Goal: Entertainment & Leisure: Consume media (video, audio)

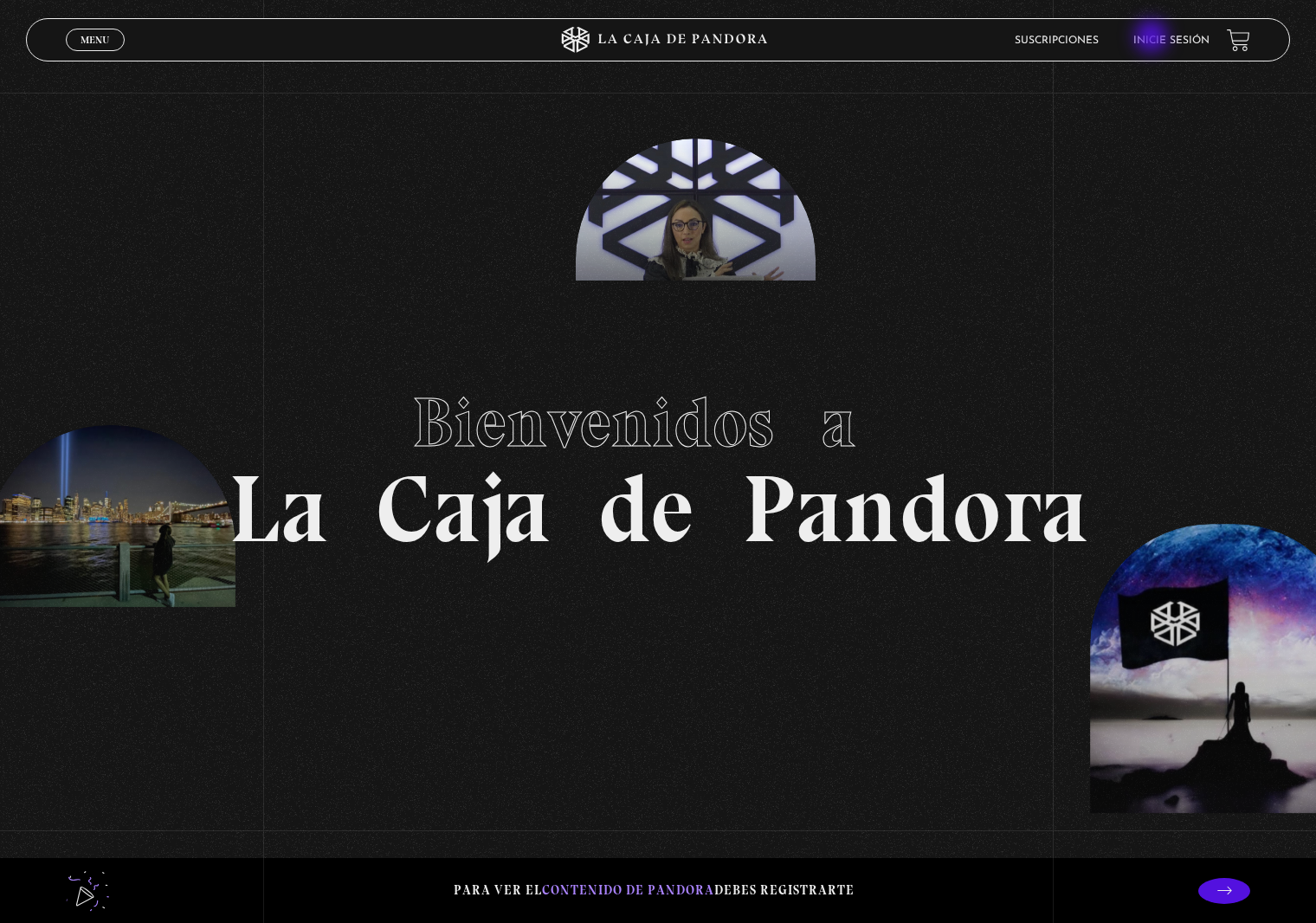
click at [1154, 38] on link "Inicie sesión" at bounding box center [1171, 40] width 76 height 11
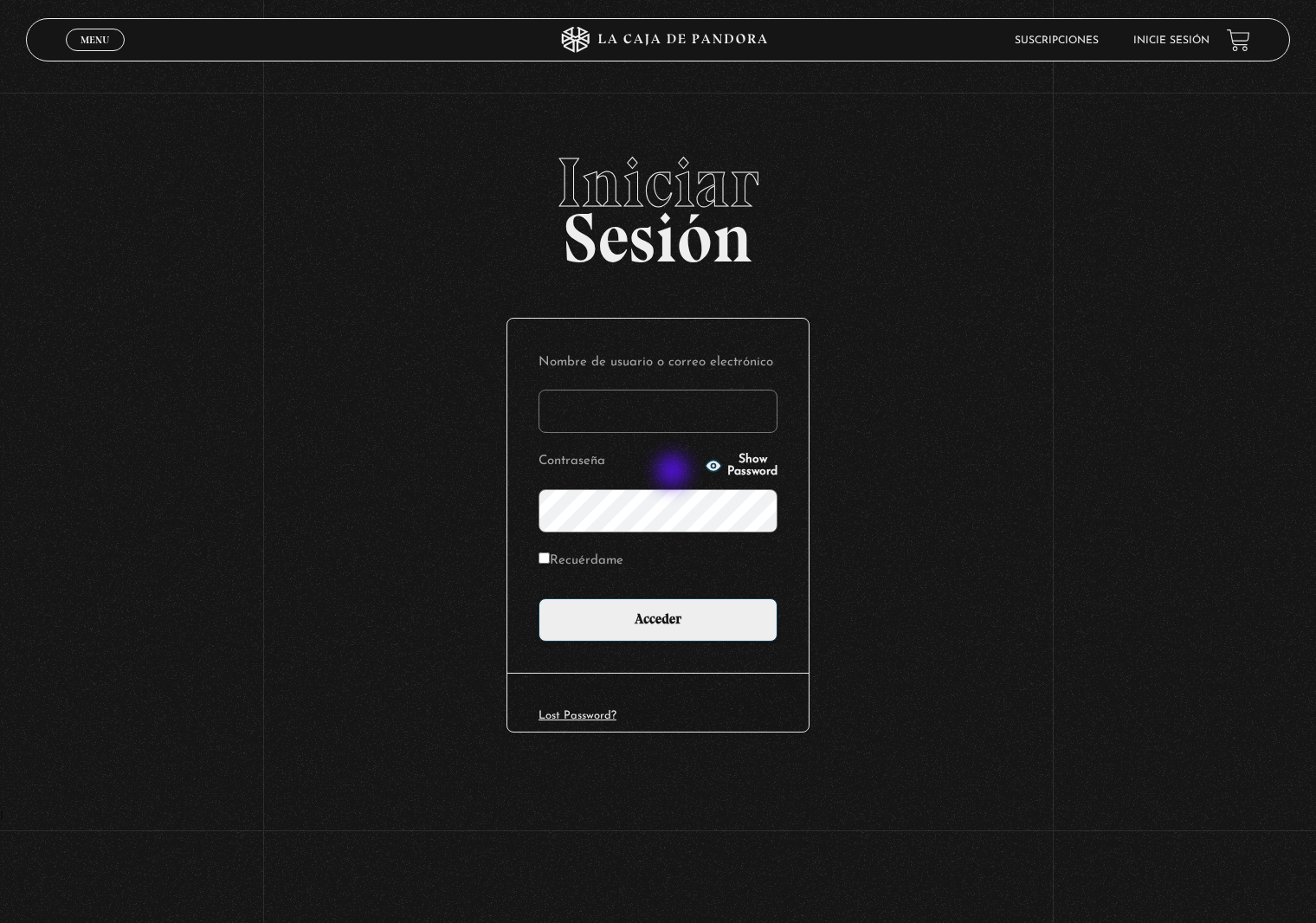
type input "meliblobo@gmail.com"
click at [705, 467] on icon "button" at bounding box center [714, 466] width 18 height 18
click at [607, 551] on label "Recuérdame" at bounding box center [581, 561] width 85 height 27
click at [550, 552] on input "Recuérdame" at bounding box center [543, 557] width 11 height 11
checkbox input "true"
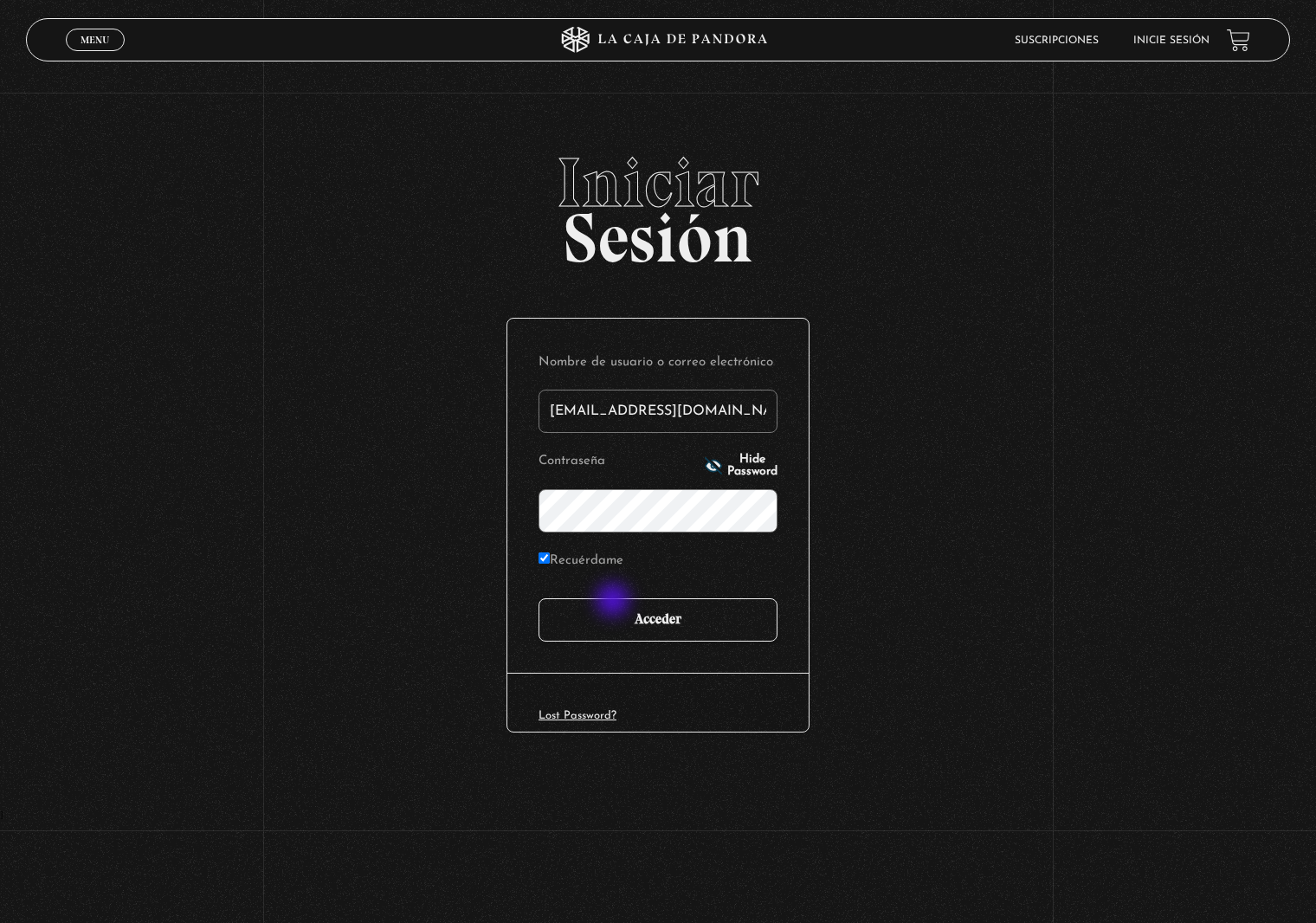
click at [618, 603] on input "Acceder" at bounding box center [658, 620] width 239 height 43
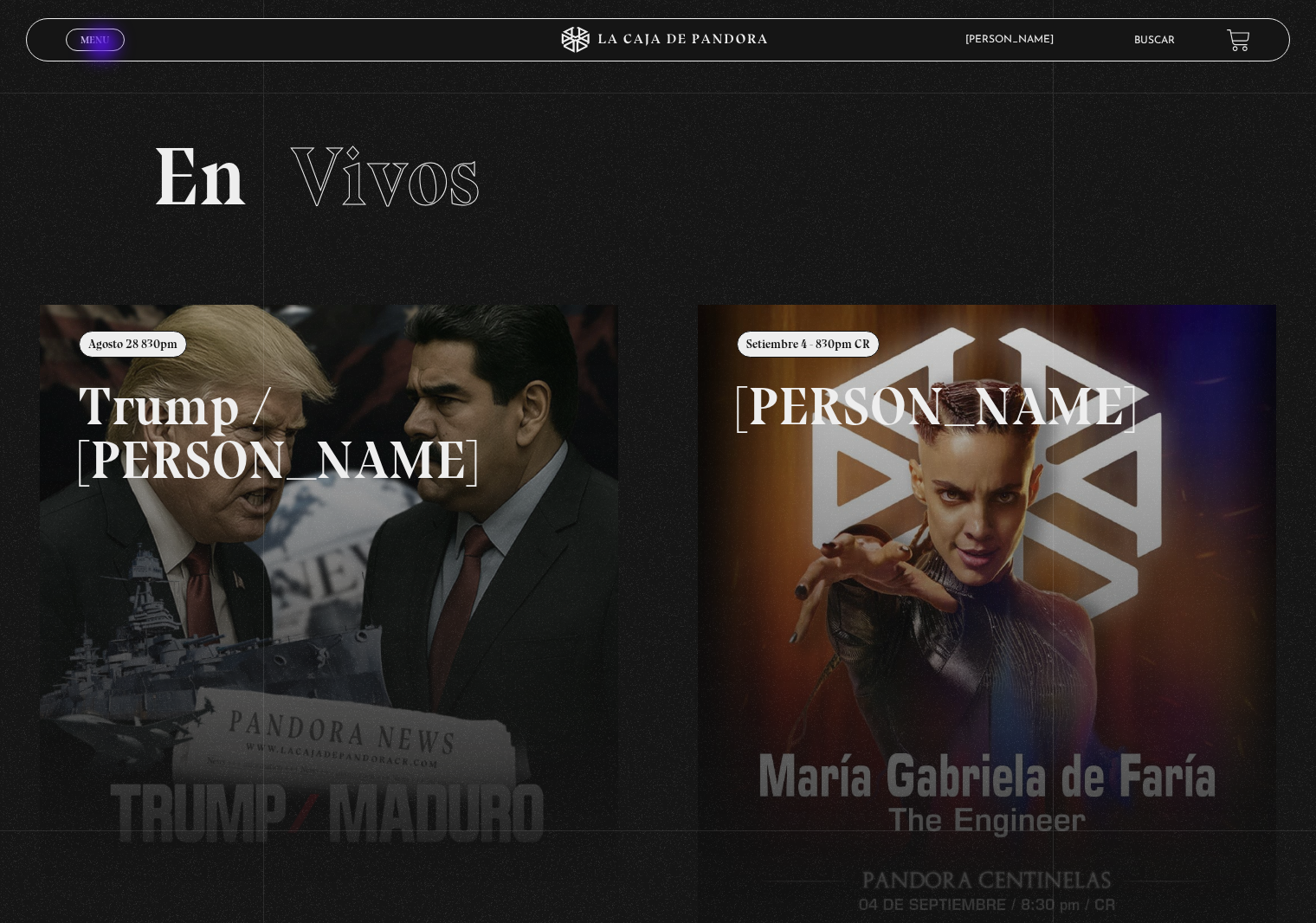
click at [99, 36] on span "Menu" at bounding box center [94, 39] width 29 height 11
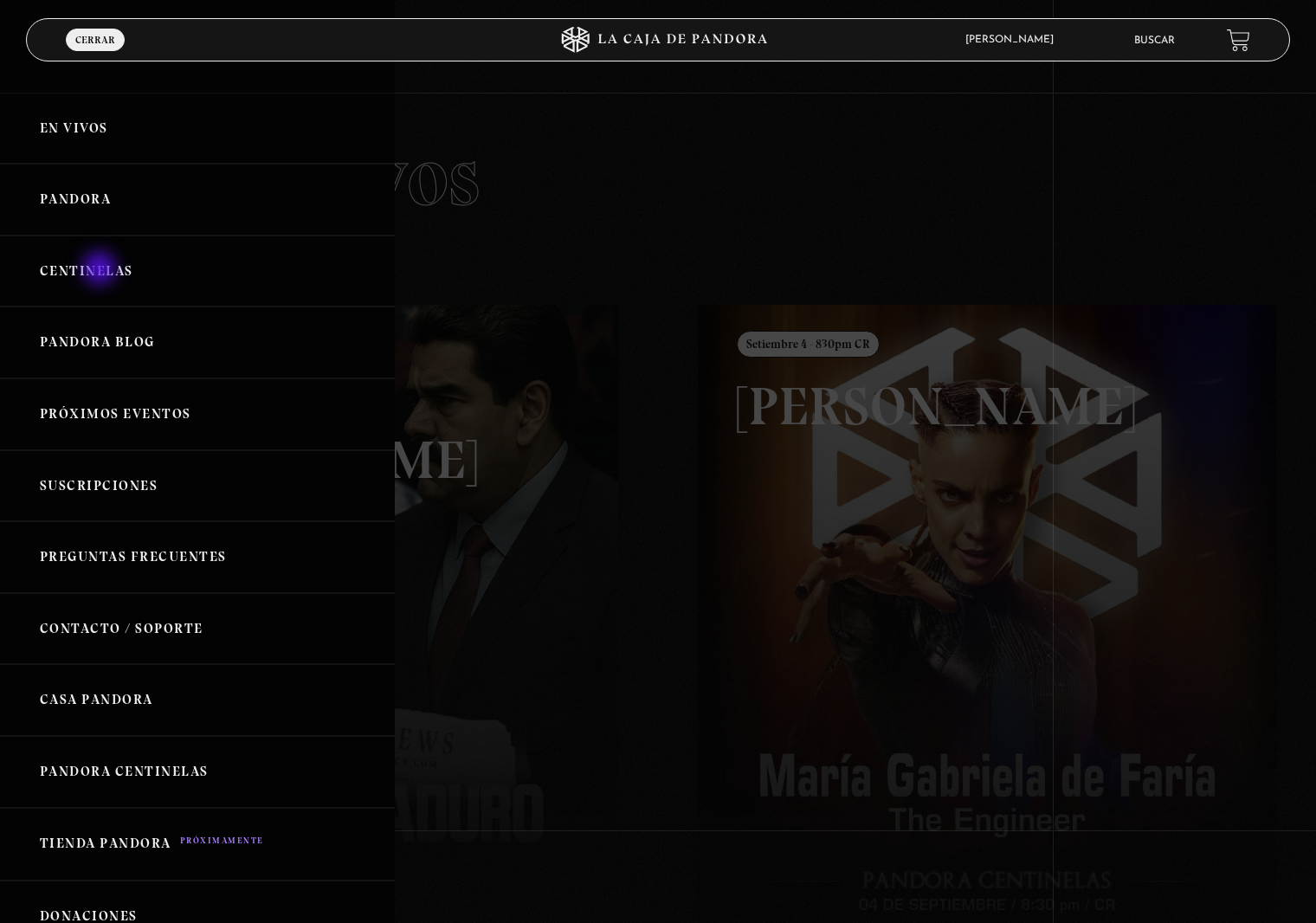
click at [101, 271] on link "Centinelas" at bounding box center [197, 271] width 395 height 72
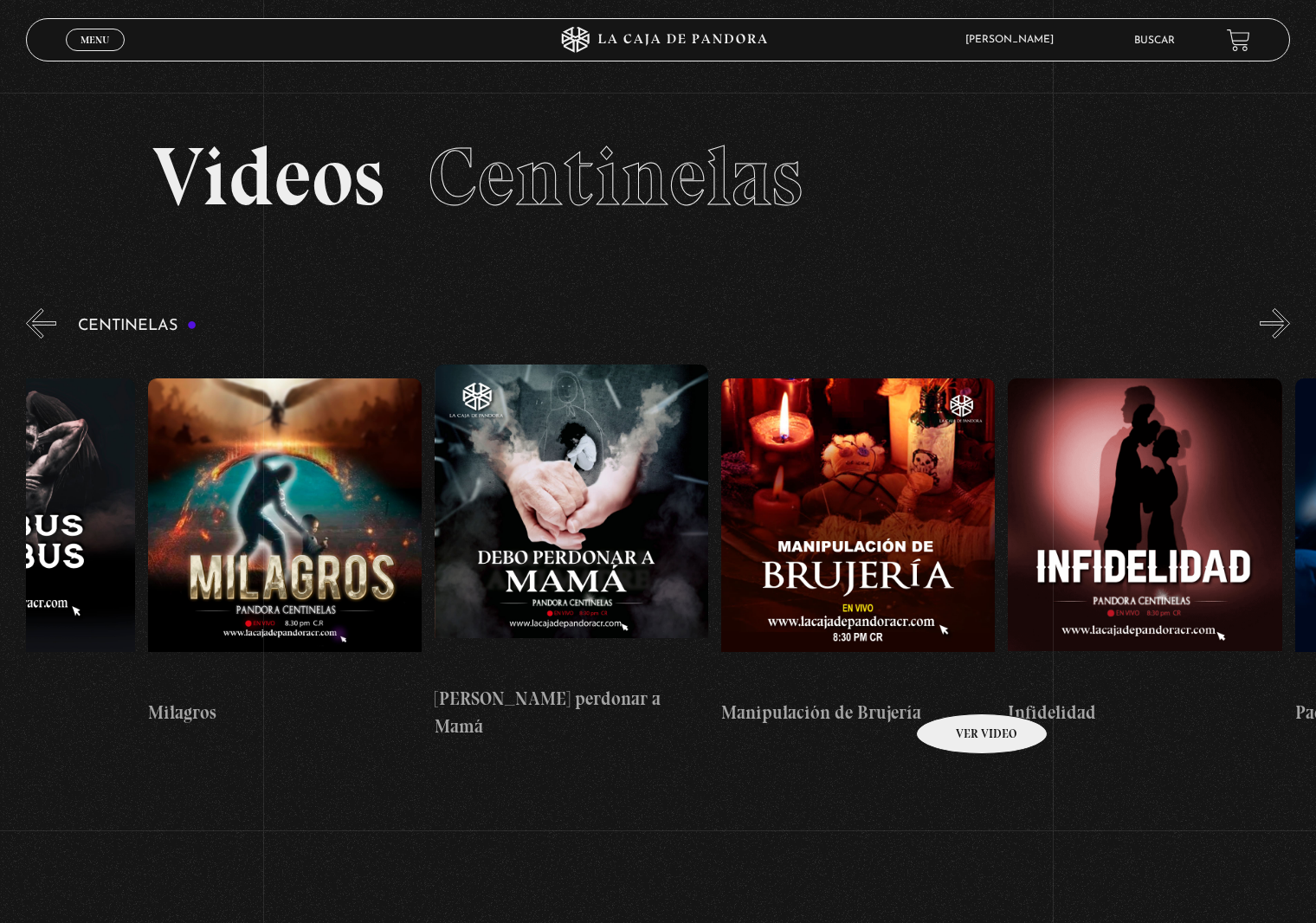
scroll to position [0, 9628]
click at [633, 534] on figure at bounding box center [571, 520] width 274 height 312
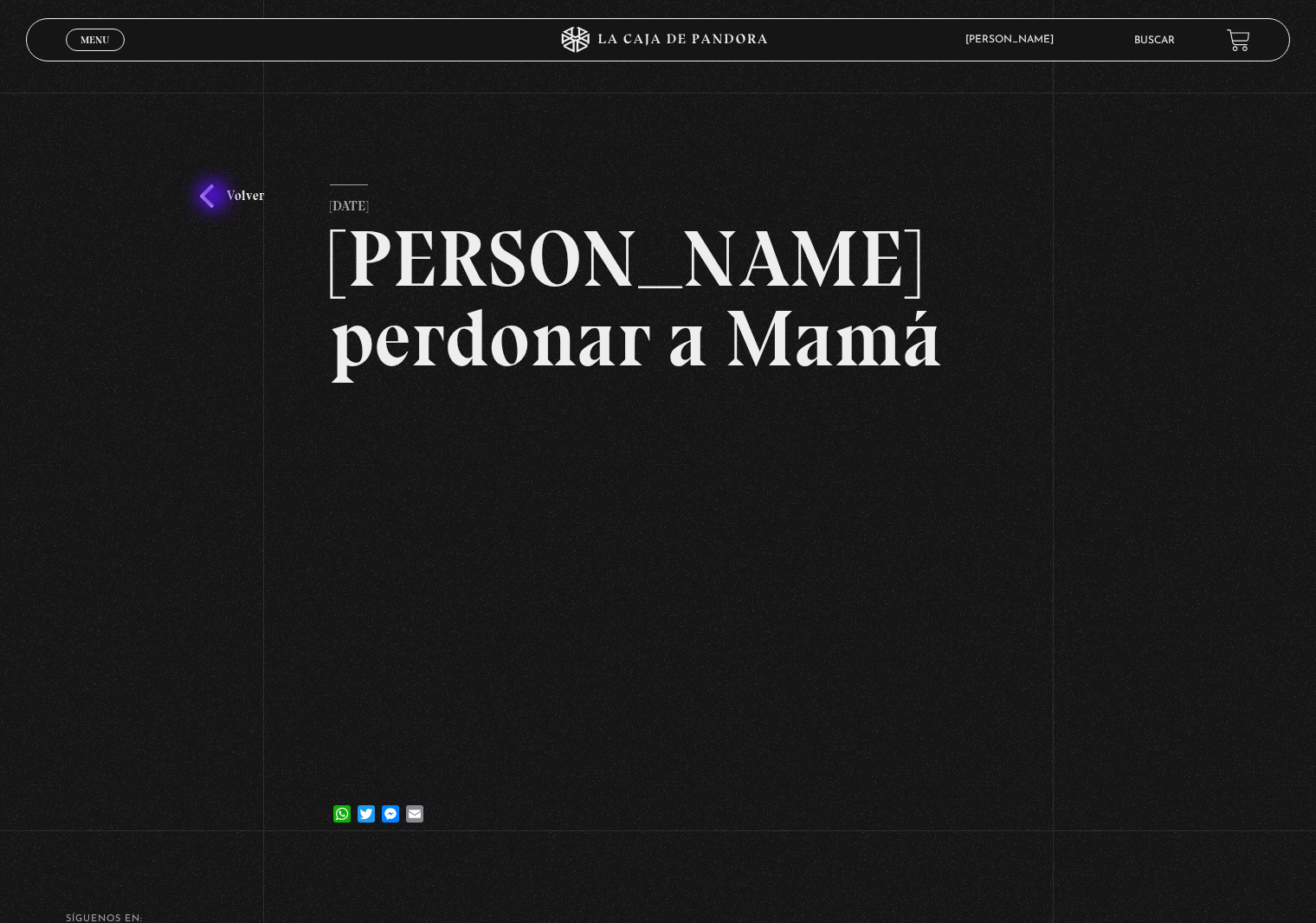
click at [215, 198] on link "Volver" at bounding box center [231, 196] width 64 height 24
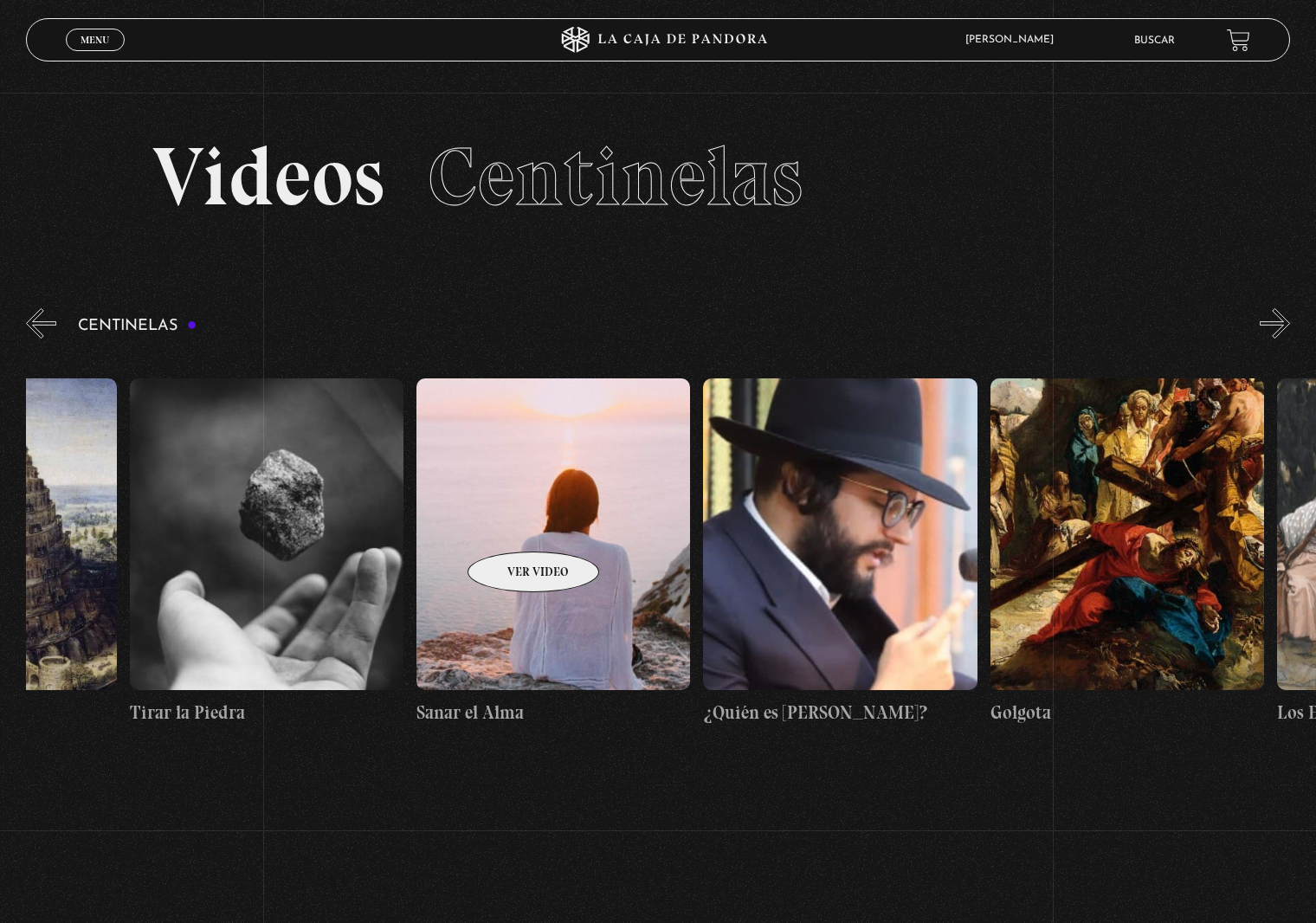
scroll to position [0, 30863]
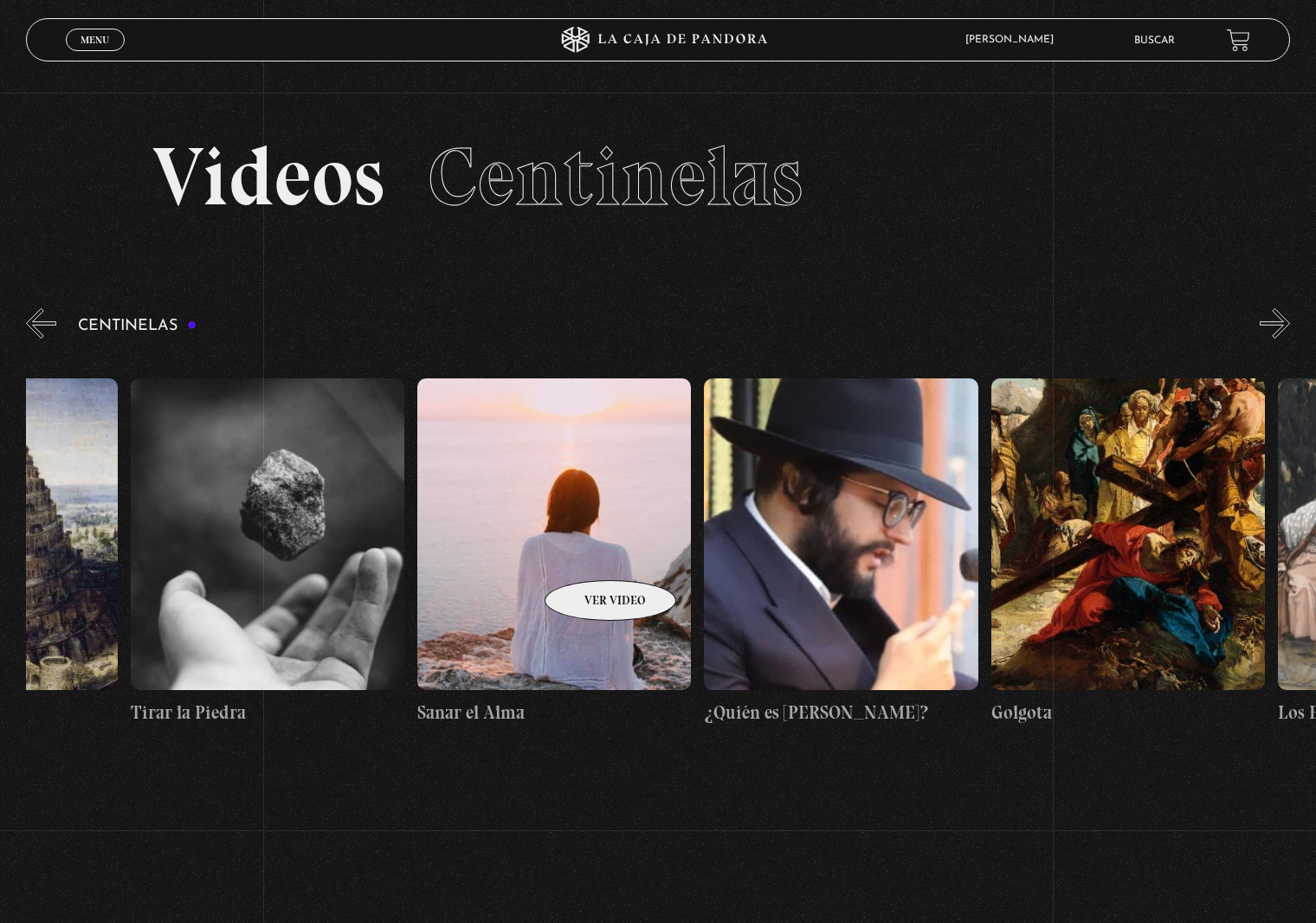
click at [588, 554] on figure at bounding box center [554, 533] width 274 height 312
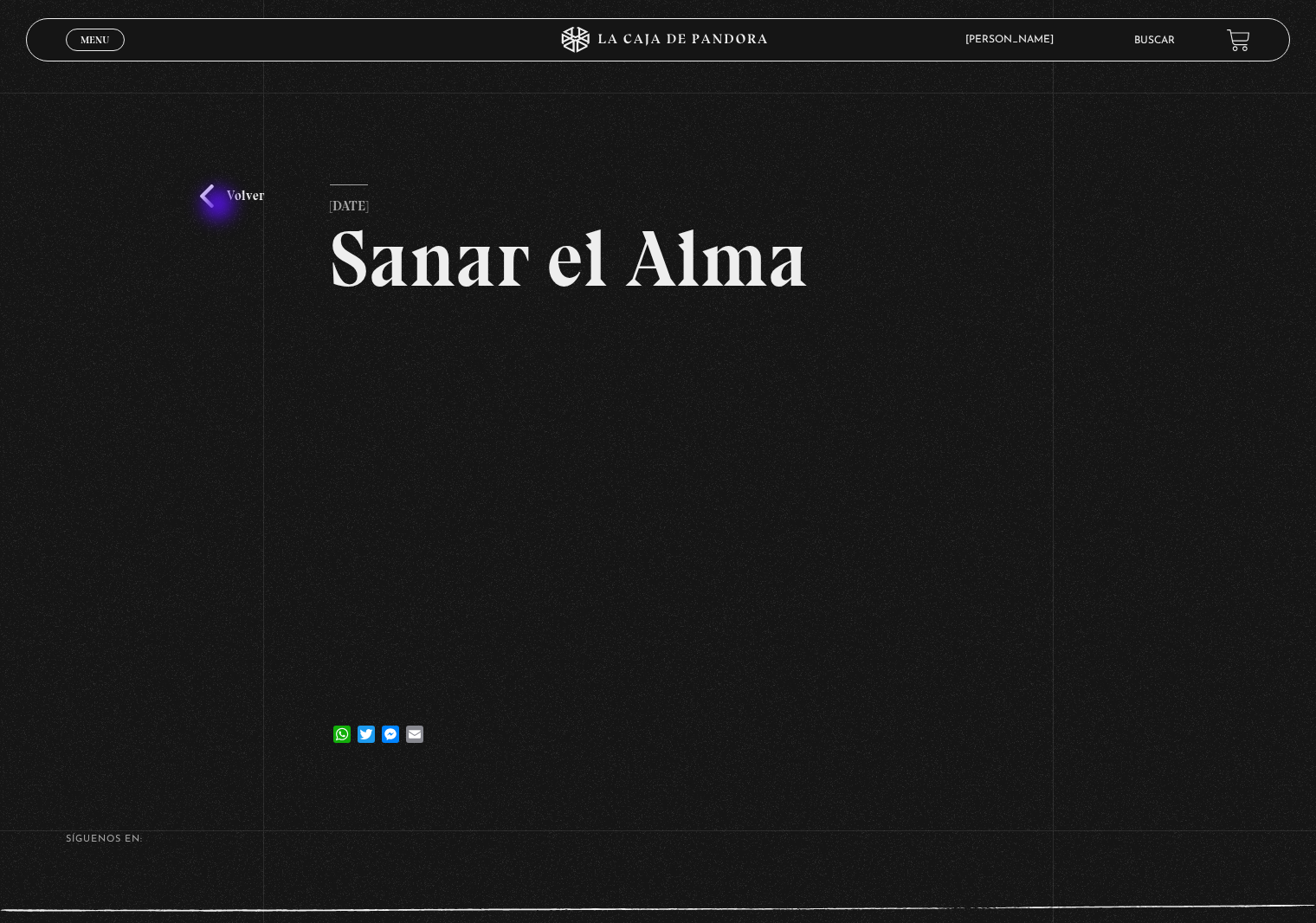
click at [219, 201] on link "Volver" at bounding box center [231, 196] width 64 height 24
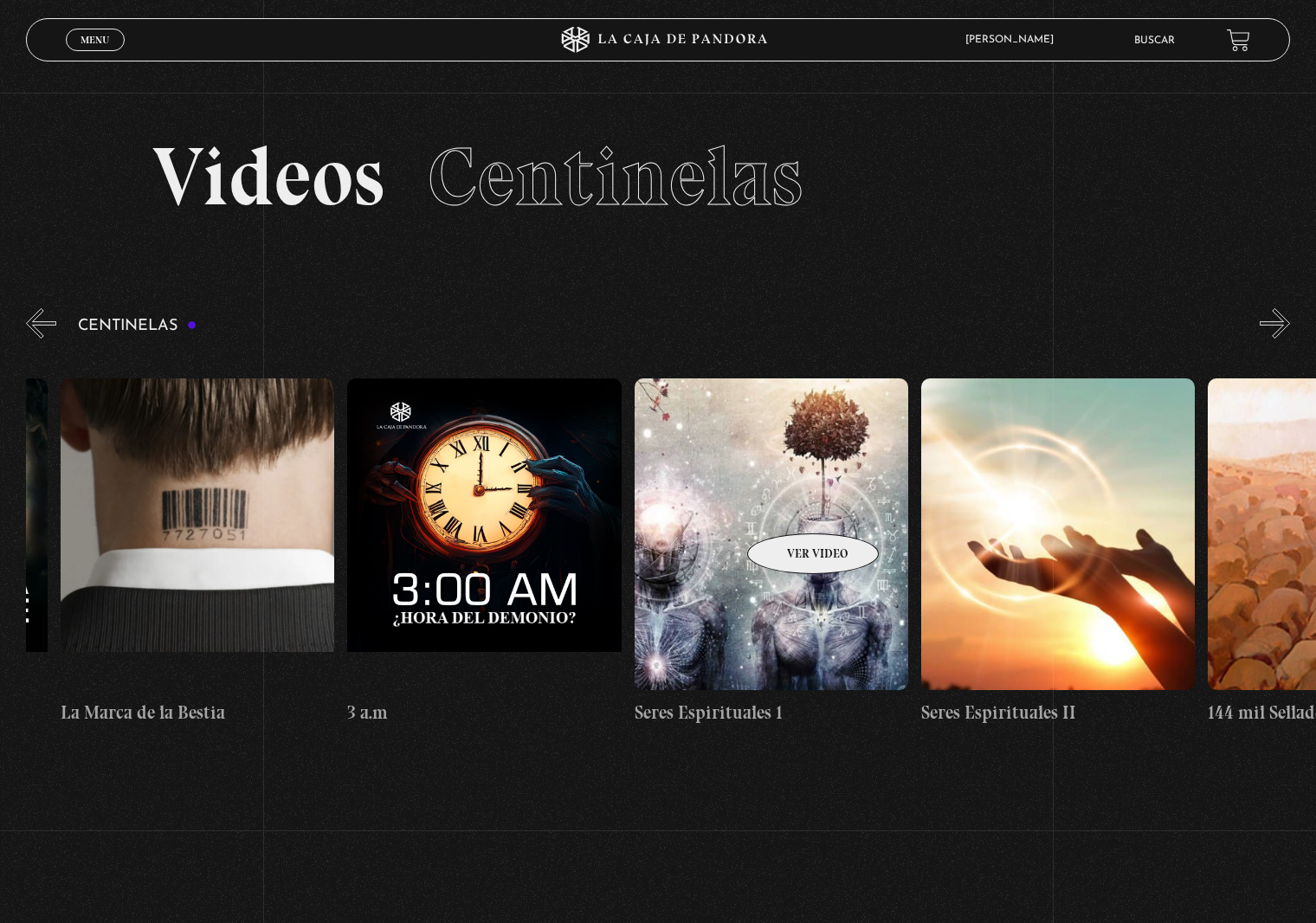
scroll to position [0, 26057]
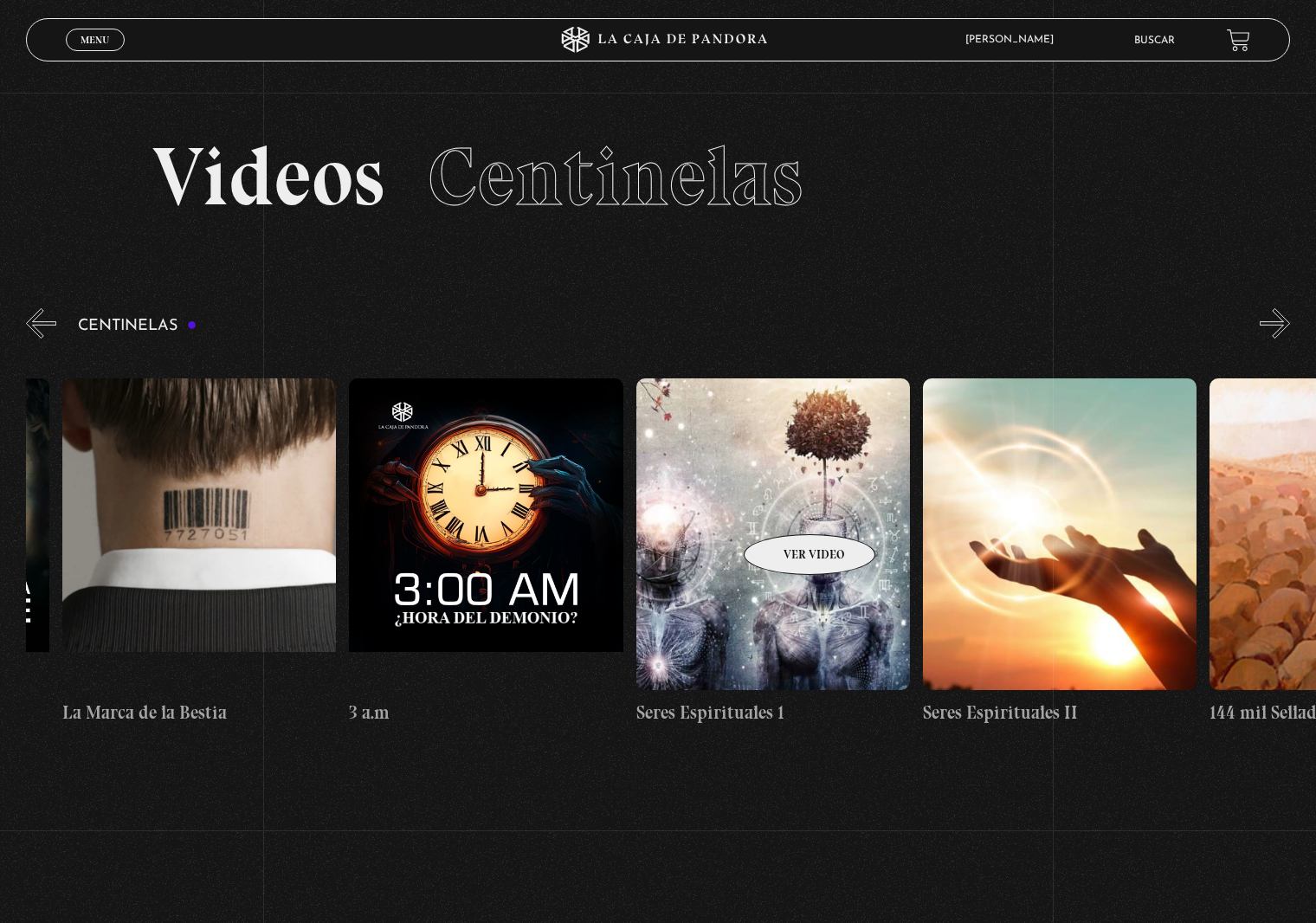
click at [787, 508] on figure at bounding box center [774, 533] width 274 height 312
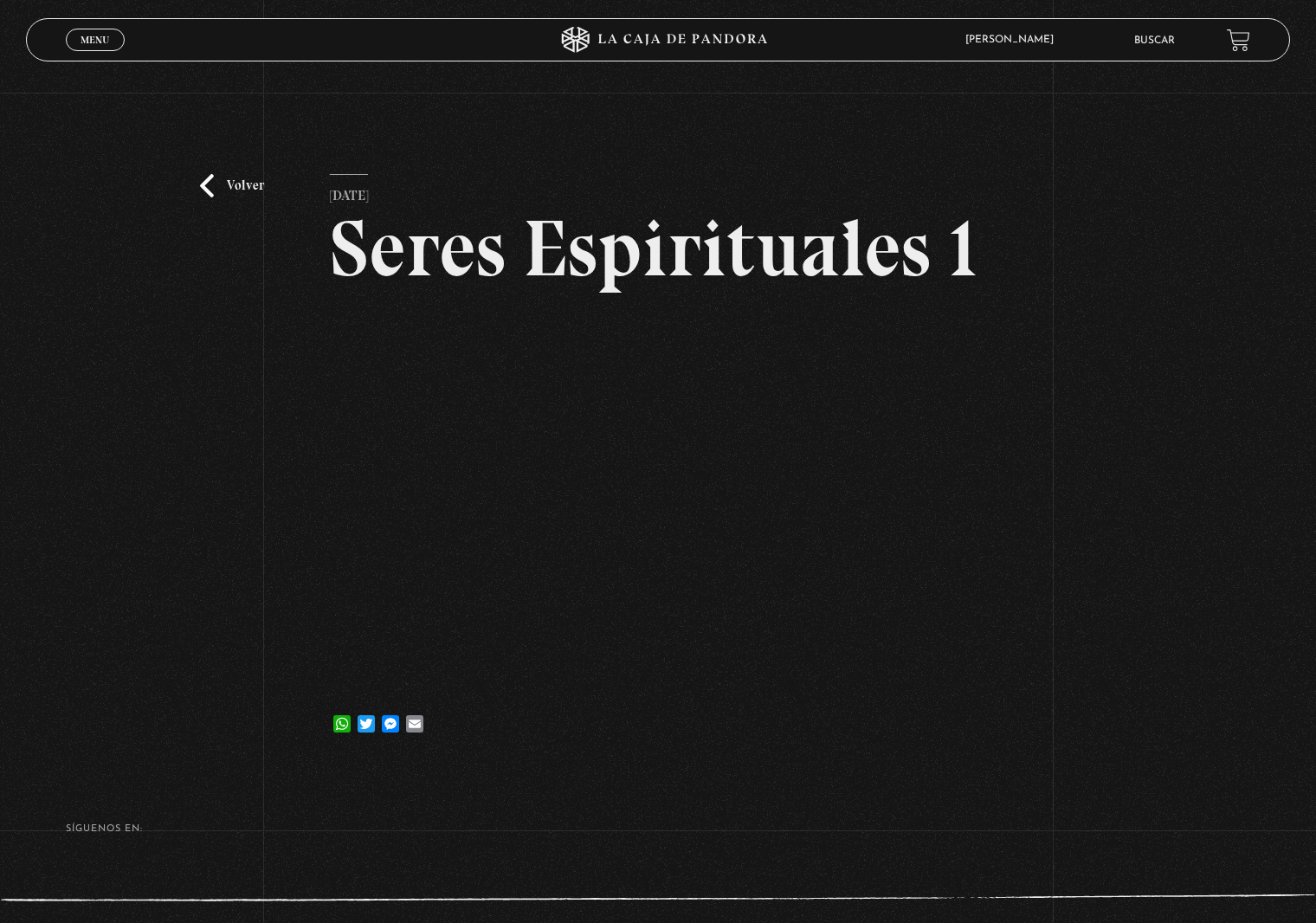
scroll to position [11, 0]
